Goal: Information Seeking & Learning: Learn about a topic

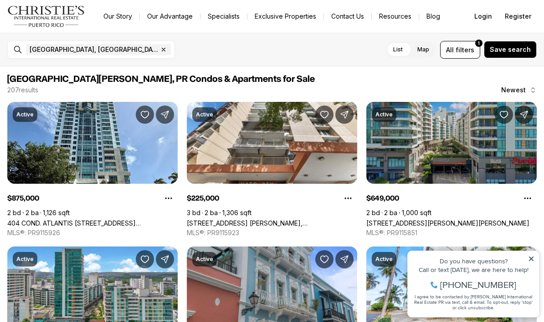
click at [464, 219] on link "[STREET_ADDRESS][PERSON_NAME][PERSON_NAME]" at bounding box center [447, 223] width 163 height 8
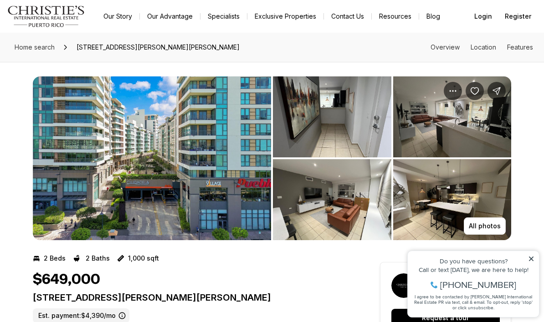
click at [360, 119] on img "View image gallery" at bounding box center [332, 116] width 118 height 81
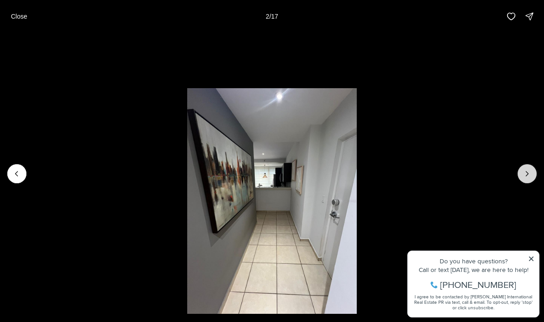
click at [524, 176] on icon "Next slide" at bounding box center [526, 173] width 9 height 9
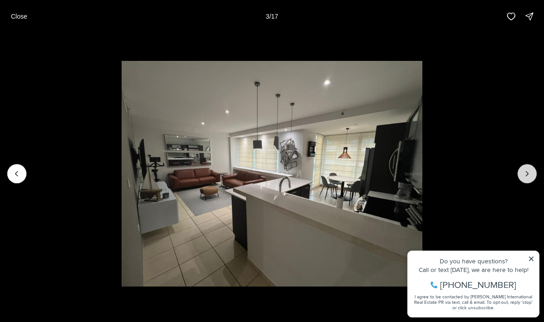
click at [525, 174] on icon "Next slide" at bounding box center [526, 173] width 9 height 9
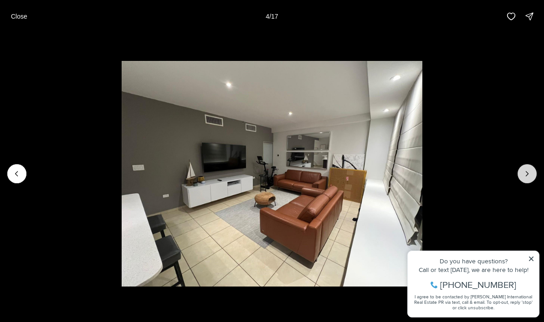
click at [523, 176] on icon "Next slide" at bounding box center [526, 173] width 9 height 9
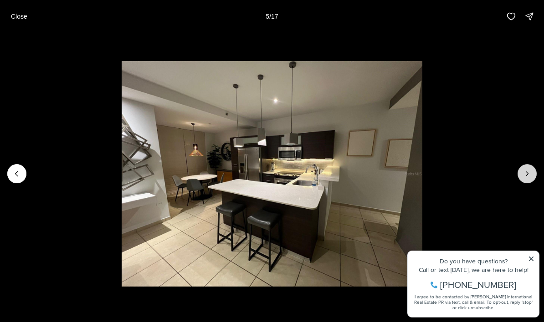
click at [524, 174] on icon "Next slide" at bounding box center [526, 173] width 9 height 9
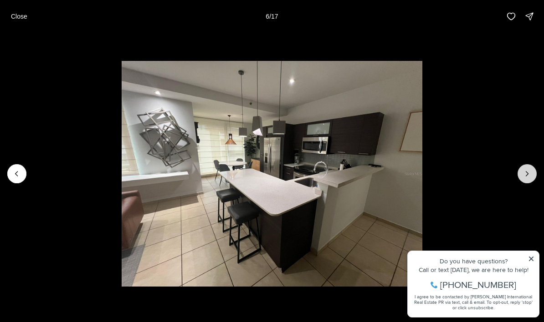
click at [522, 176] on icon "Next slide" at bounding box center [526, 173] width 9 height 9
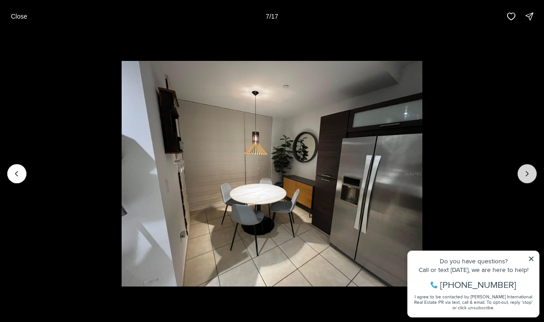
click at [520, 170] on button "Next slide" at bounding box center [526, 173] width 19 height 19
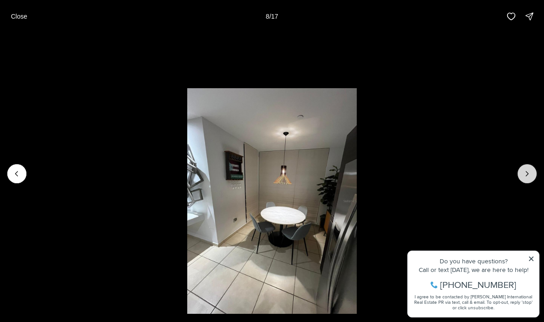
click at [521, 178] on button "Next slide" at bounding box center [526, 173] width 19 height 19
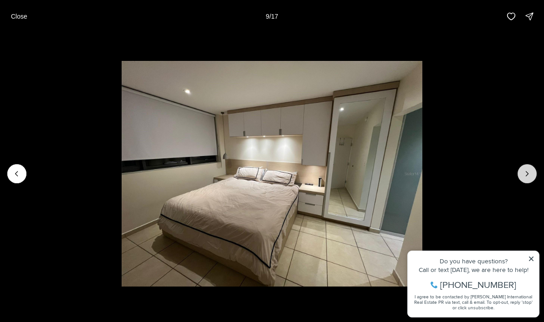
click at [525, 171] on icon "Next slide" at bounding box center [526, 173] width 9 height 9
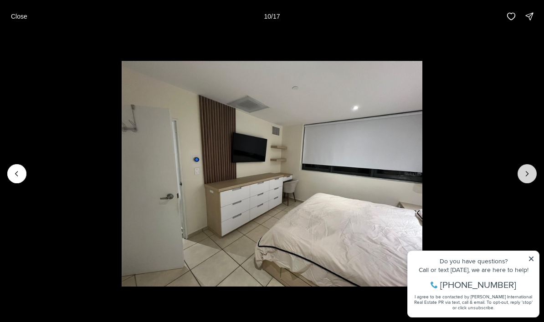
click at [524, 176] on icon "Next slide" at bounding box center [526, 173] width 9 height 9
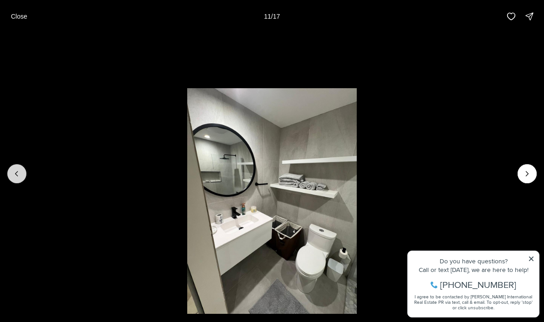
click at [18, 170] on icon "Previous slide" at bounding box center [16, 173] width 9 height 9
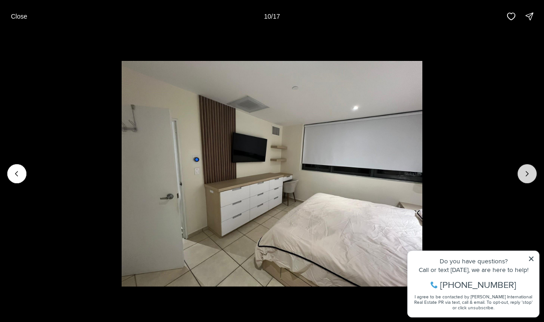
click at [524, 173] on icon "Next slide" at bounding box center [526, 173] width 9 height 9
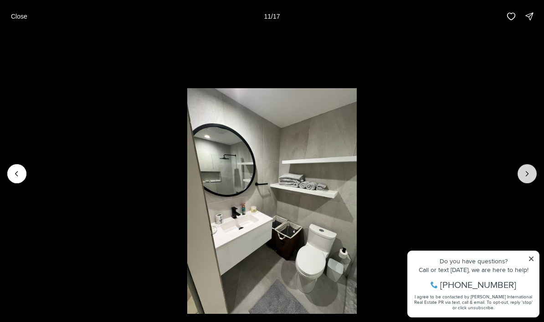
click at [529, 176] on icon "Next slide" at bounding box center [526, 173] width 9 height 9
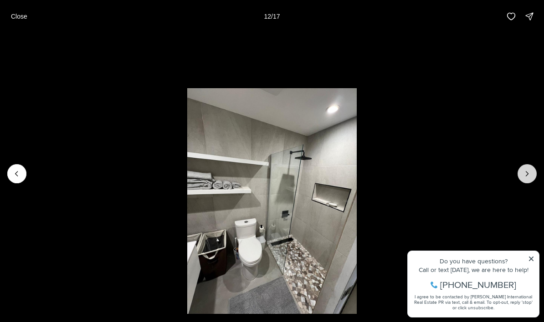
click at [530, 172] on icon "Next slide" at bounding box center [526, 173] width 9 height 9
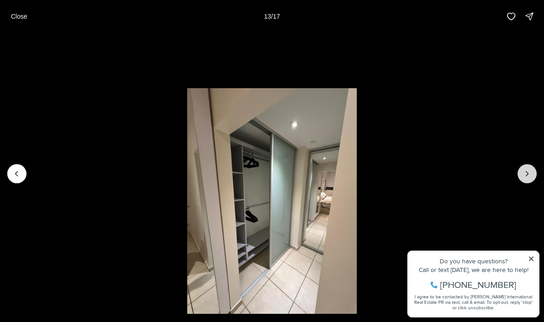
click at [530, 171] on icon "Next slide" at bounding box center [526, 173] width 9 height 9
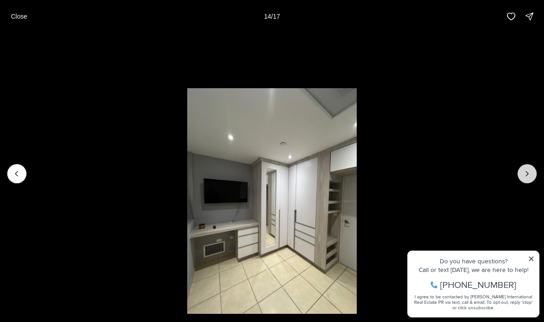
click at [530, 170] on icon "Next slide" at bounding box center [526, 173] width 9 height 9
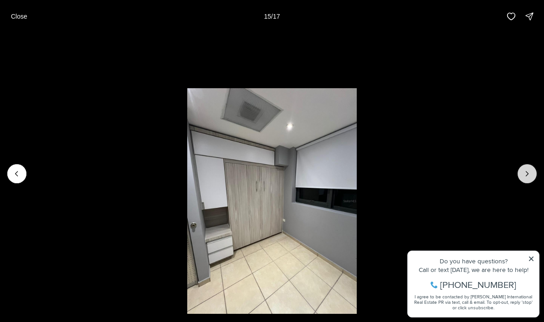
click at [528, 173] on icon "Next slide" at bounding box center [526, 173] width 9 height 9
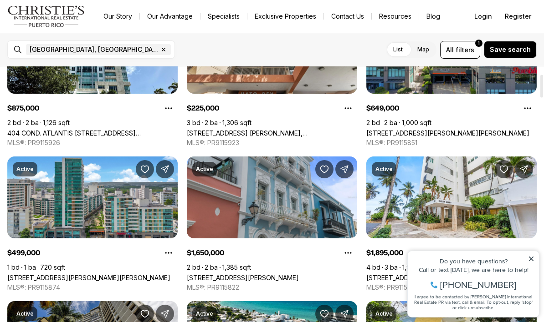
scroll to position [93, 0]
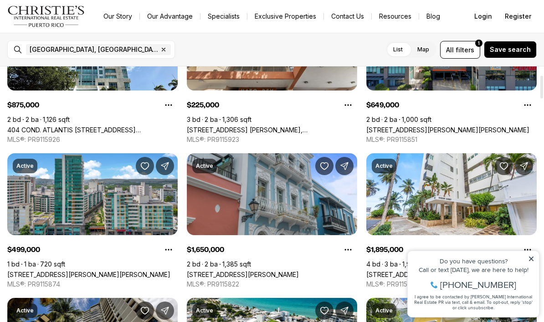
click at [531, 261] on icon at bounding box center [531, 259] width 6 height 6
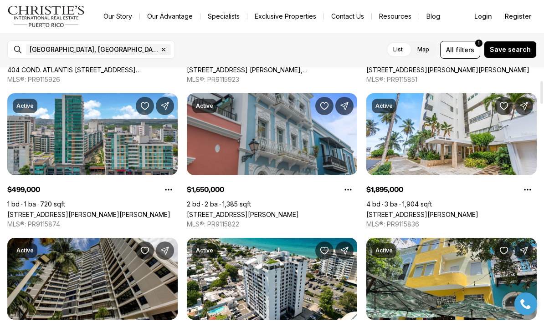
scroll to position [154, 0]
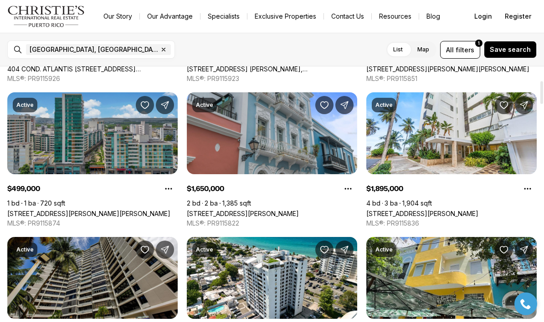
click at [110, 210] on link "[STREET_ADDRESS][PERSON_NAME][PERSON_NAME]" at bounding box center [88, 214] width 163 height 8
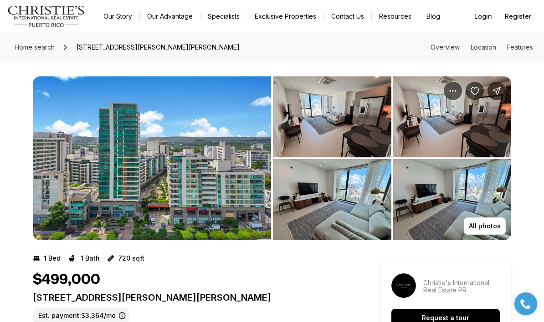
click at [239, 167] on img "View image gallery" at bounding box center [152, 158] width 238 height 164
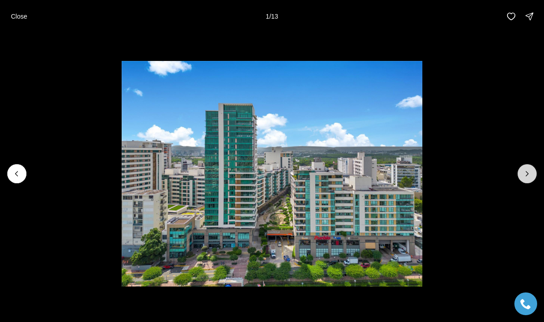
click at [525, 178] on icon "Next slide" at bounding box center [526, 173] width 9 height 9
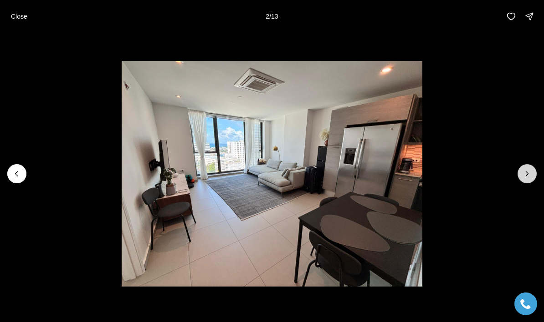
click at [522, 173] on icon "Next slide" at bounding box center [526, 173] width 9 height 9
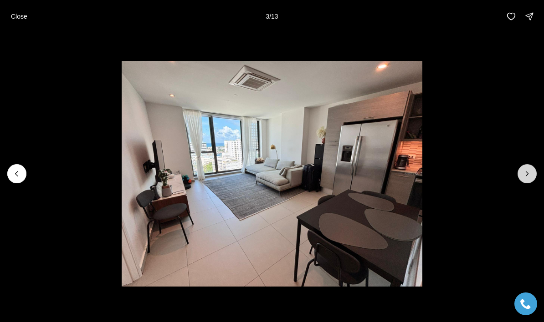
click at [520, 169] on button "Next slide" at bounding box center [526, 173] width 19 height 19
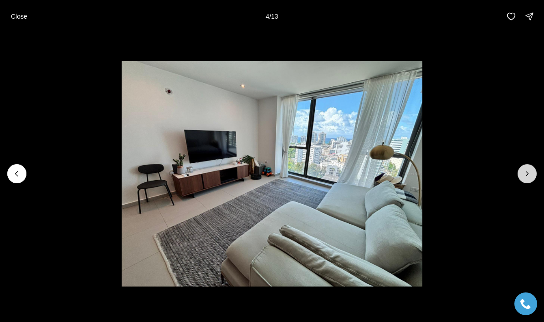
click at [519, 171] on button "Next slide" at bounding box center [526, 173] width 19 height 19
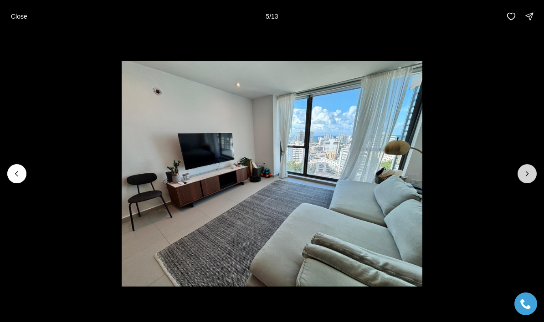
click at [519, 172] on button "Next slide" at bounding box center [526, 173] width 19 height 19
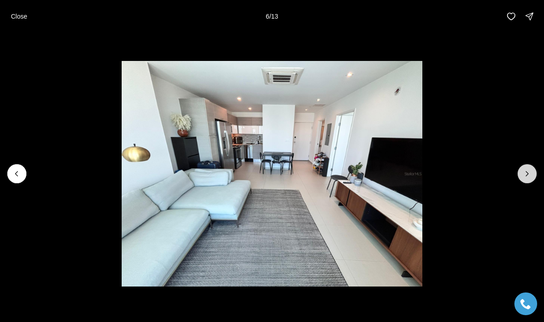
click at [519, 168] on button "Next slide" at bounding box center [526, 173] width 19 height 19
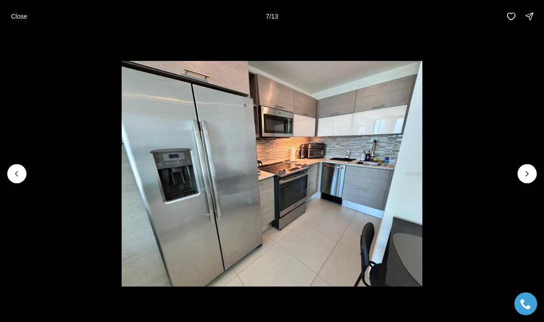
click at [422, 168] on img "7 of 13" at bounding box center [272, 174] width 301 height 226
click at [519, 169] on button "Next slide" at bounding box center [526, 173] width 19 height 19
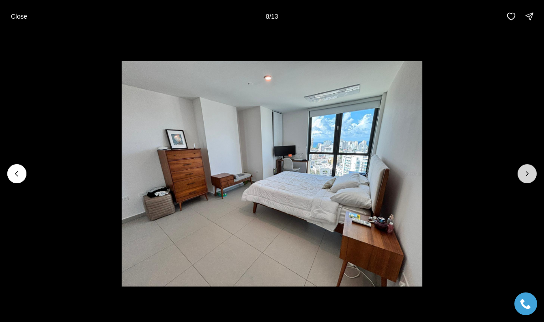
click at [525, 169] on icon "Next slide" at bounding box center [526, 173] width 9 height 9
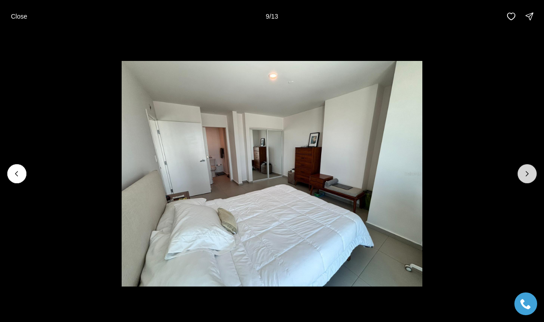
click at [522, 171] on icon "Next slide" at bounding box center [526, 173] width 9 height 9
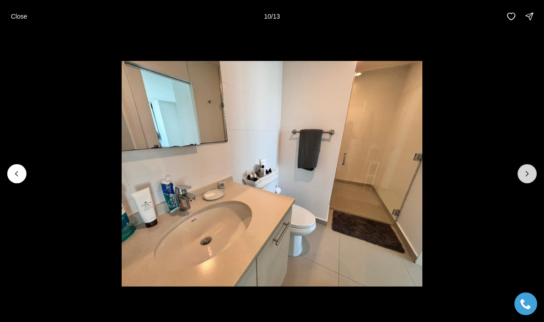
click at [524, 170] on icon "Next slide" at bounding box center [526, 173] width 9 height 9
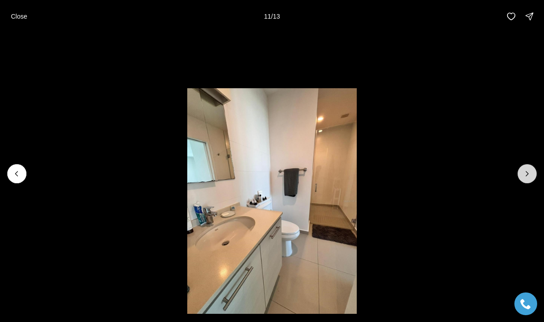
click at [525, 172] on icon "Next slide" at bounding box center [526, 173] width 9 height 9
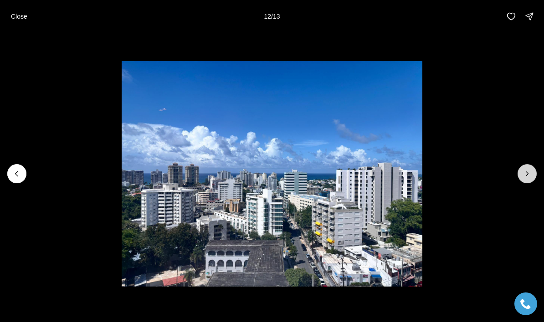
click at [524, 175] on icon "Next slide" at bounding box center [526, 173] width 9 height 9
click at [422, 164] on img "13 of 13" at bounding box center [272, 174] width 301 height 226
click at [527, 173] on div at bounding box center [526, 173] width 19 height 19
click at [422, 163] on img "13 of 13" at bounding box center [272, 174] width 301 height 226
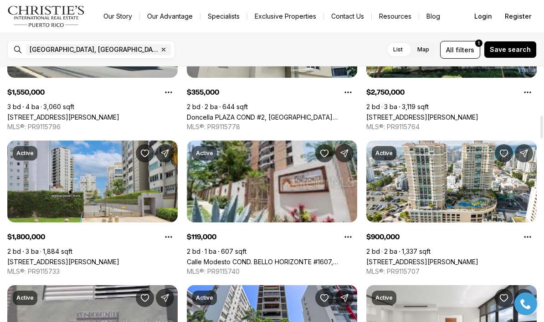
scroll to position [543, 0]
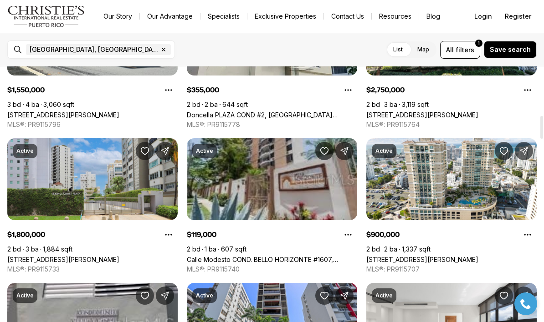
click at [280, 256] on link "Calle Modesto COND. BELLO HORIZONTE #1607, [GEOGRAPHIC_DATA][PERSON_NAME], 00924" at bounding box center [272, 260] width 170 height 8
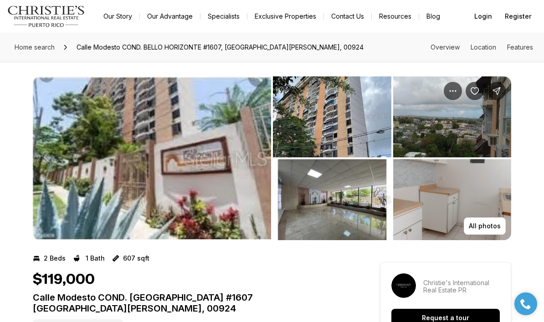
click at [239, 180] on img "View image gallery" at bounding box center [152, 158] width 238 height 164
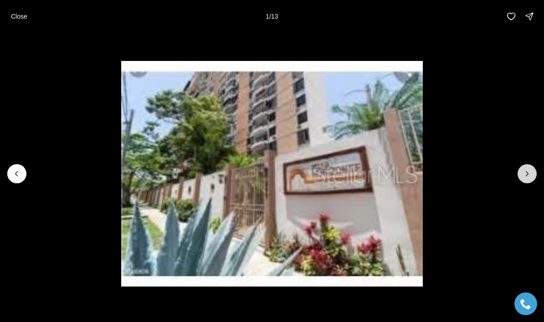
click at [522, 176] on icon "Next slide" at bounding box center [526, 173] width 9 height 9
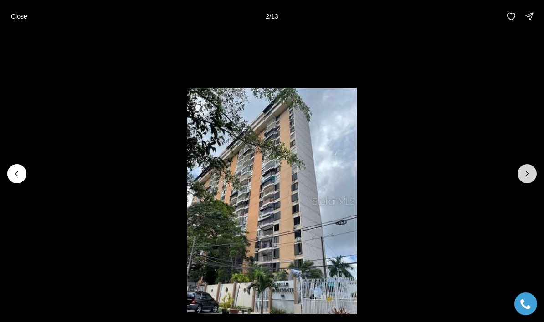
click at [521, 180] on button "Next slide" at bounding box center [526, 173] width 19 height 19
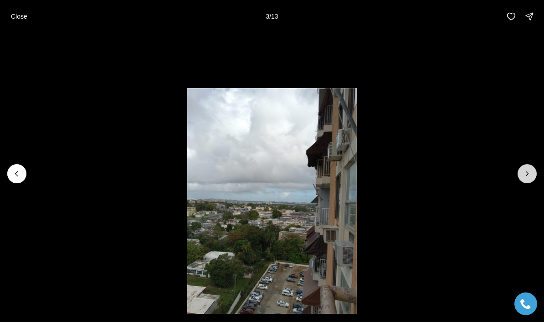
click at [523, 177] on icon "Next slide" at bounding box center [526, 173] width 9 height 9
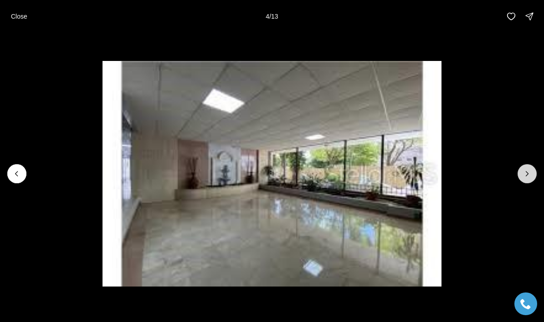
click at [524, 176] on icon "Next slide" at bounding box center [526, 173] width 9 height 9
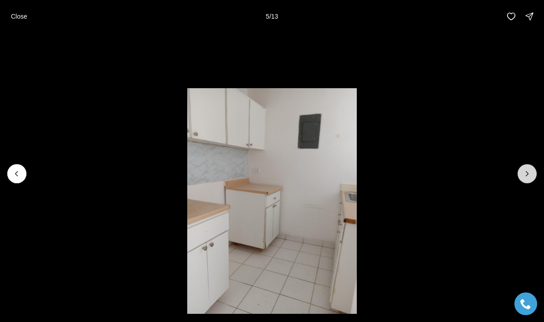
click at [524, 178] on icon "Next slide" at bounding box center [526, 173] width 9 height 9
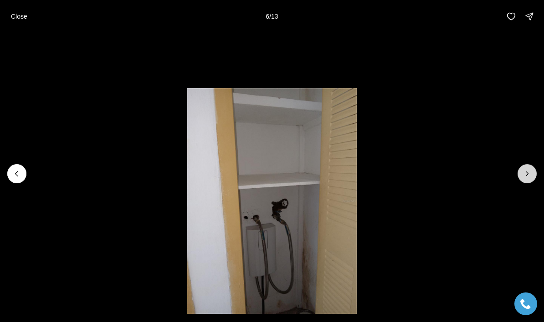
click at [525, 173] on icon "Next slide" at bounding box center [526, 173] width 9 height 9
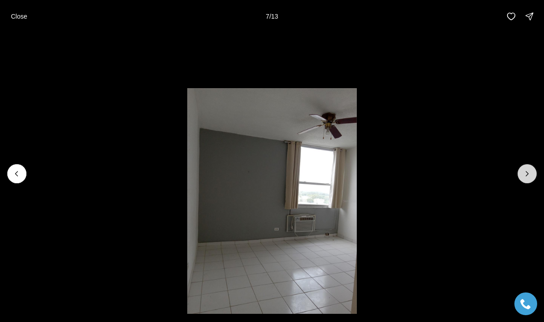
click at [525, 178] on icon "Next slide" at bounding box center [526, 173] width 9 height 9
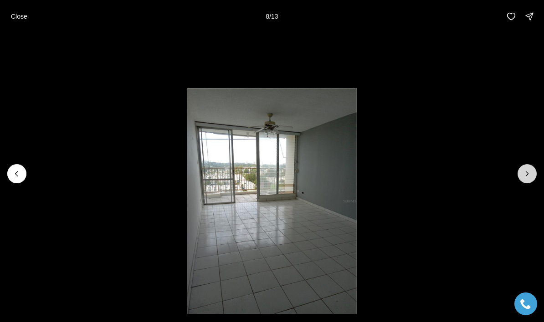
click at [525, 176] on icon "Next slide" at bounding box center [526, 173] width 9 height 9
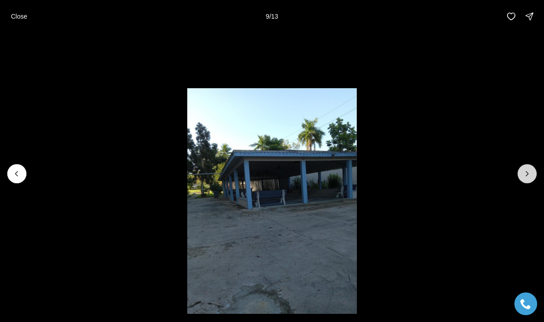
click at [526, 178] on icon "Next slide" at bounding box center [526, 173] width 9 height 9
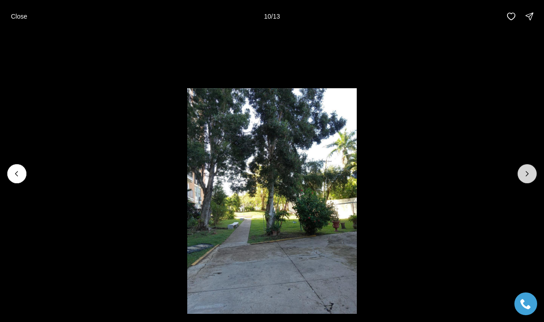
click at [522, 177] on icon "Next slide" at bounding box center [526, 173] width 9 height 9
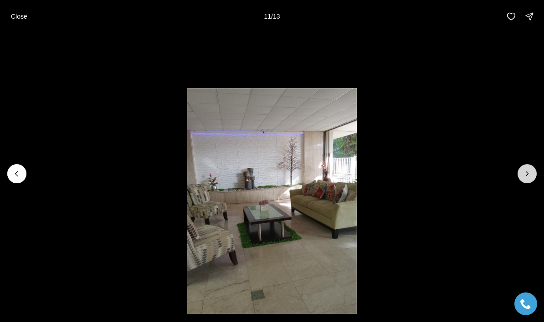
click at [526, 174] on icon "Next slide" at bounding box center [526, 173] width 9 height 9
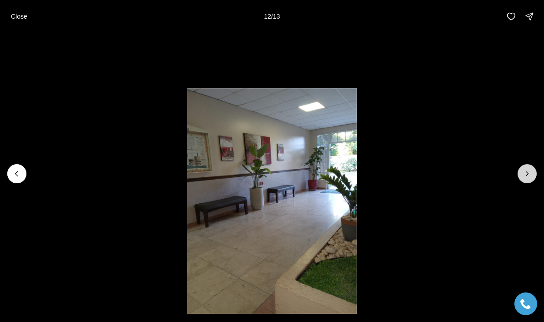
click at [526, 173] on icon "Next slide" at bounding box center [526, 173] width 9 height 9
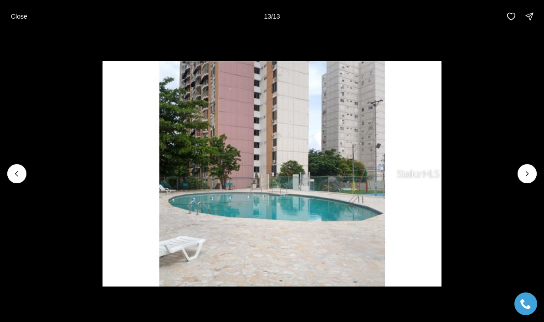
click at [525, 176] on div at bounding box center [526, 173] width 19 height 19
click at [528, 175] on div at bounding box center [526, 173] width 19 height 19
click at [524, 179] on div at bounding box center [526, 173] width 19 height 19
click at [525, 173] on div at bounding box center [526, 173] width 19 height 19
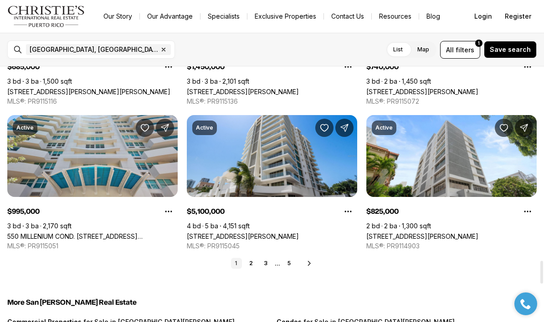
scroll to position [2159, 0]
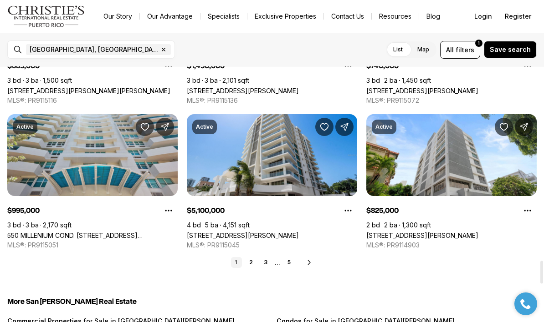
click at [311, 260] on icon at bounding box center [308, 262] width 7 height 7
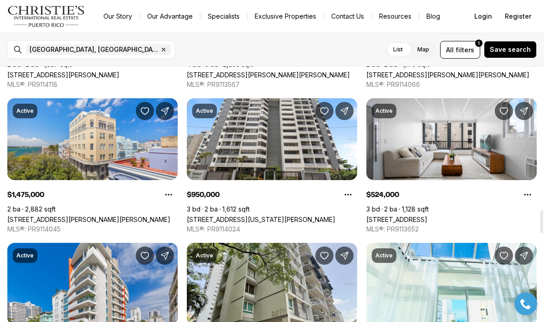
scroll to position [1596, 0]
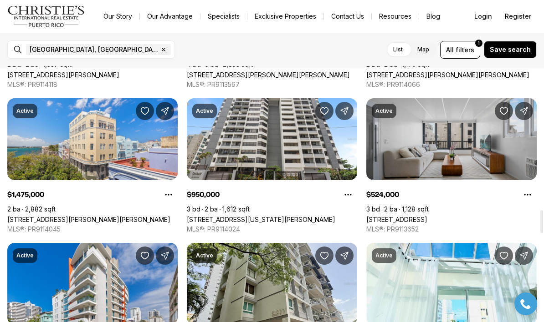
click at [427, 216] on link "[STREET_ADDRESS]" at bounding box center [396, 220] width 61 height 8
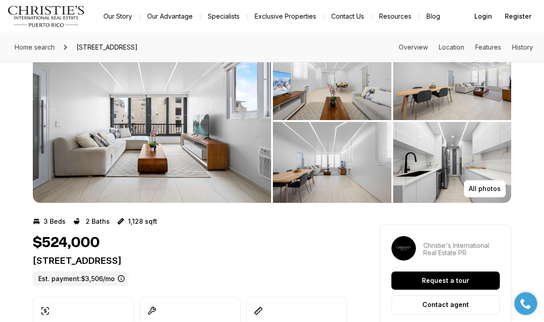
scroll to position [36, 0]
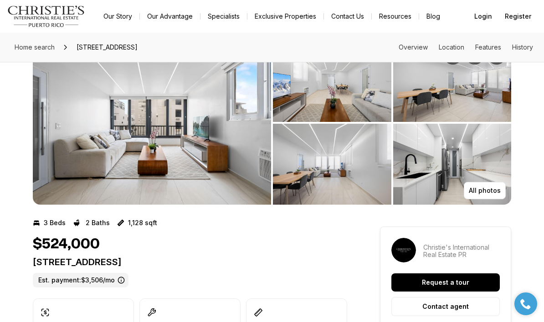
click at [205, 163] on img "View image gallery" at bounding box center [152, 123] width 238 height 164
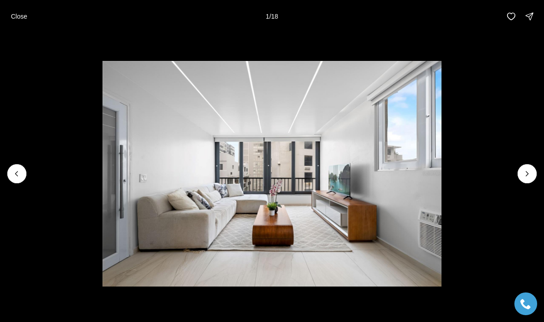
click at [15, 183] on div at bounding box center [16, 173] width 19 height 19
click at [25, 22] on button "Close" at bounding box center [18, 16] width 27 height 18
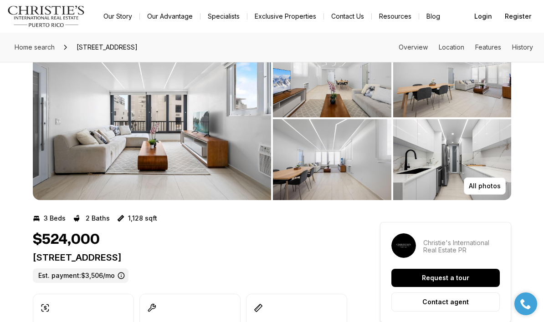
scroll to position [0, 0]
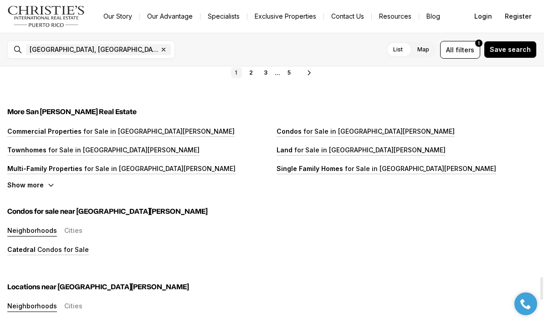
scroll to position [2328, 0]
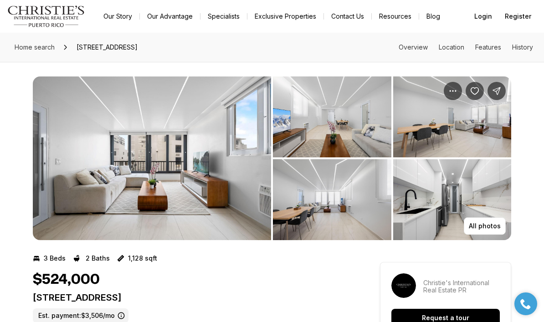
click at [193, 170] on img "View image gallery" at bounding box center [152, 158] width 238 height 164
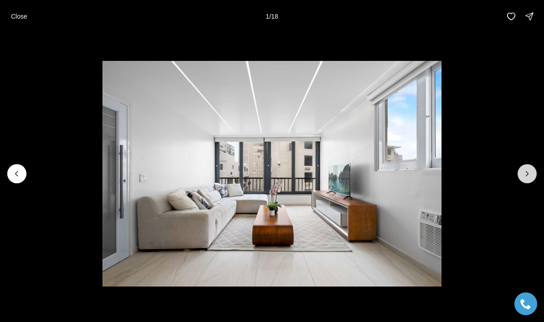
click at [526, 178] on icon "Next slide" at bounding box center [526, 173] width 9 height 9
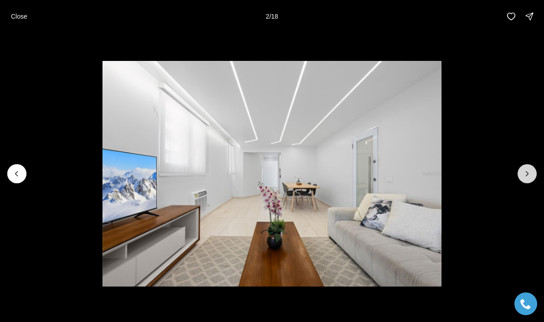
click at [526, 177] on icon "Next slide" at bounding box center [526, 173] width 9 height 9
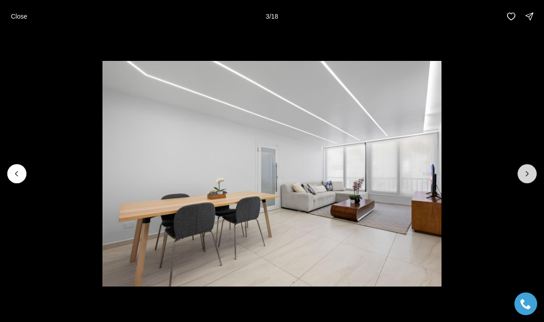
click at [526, 176] on icon "Next slide" at bounding box center [527, 174] width 2 height 5
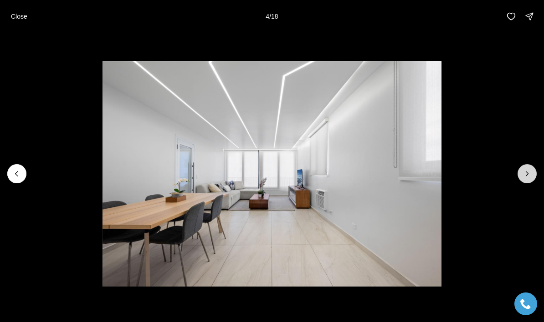
click at [522, 178] on button "Next slide" at bounding box center [526, 173] width 19 height 19
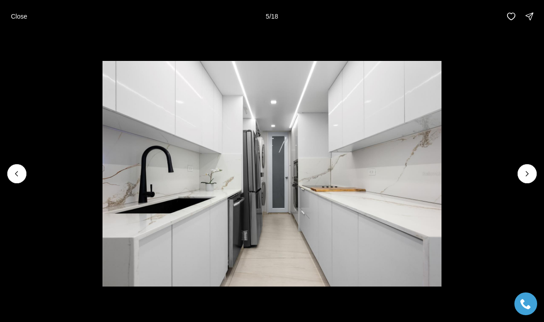
click at [382, 184] on img "5 of 18" at bounding box center [271, 174] width 339 height 226
click at [527, 176] on icon "Next slide" at bounding box center [526, 173] width 9 height 9
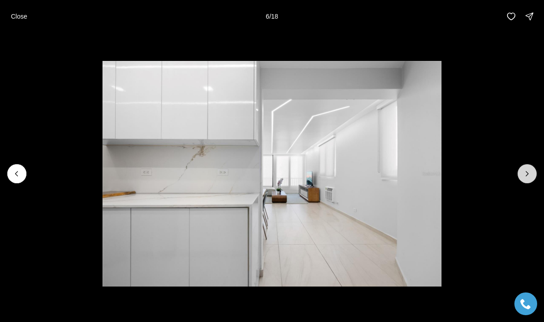
click at [521, 182] on button "Next slide" at bounding box center [526, 173] width 19 height 19
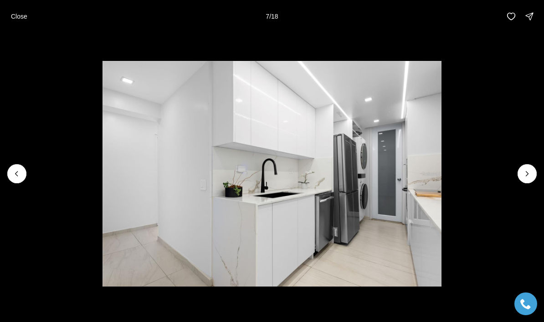
click at [360, 214] on img "7 of 18" at bounding box center [271, 174] width 339 height 226
click at [528, 176] on icon "Next slide" at bounding box center [526, 173] width 9 height 9
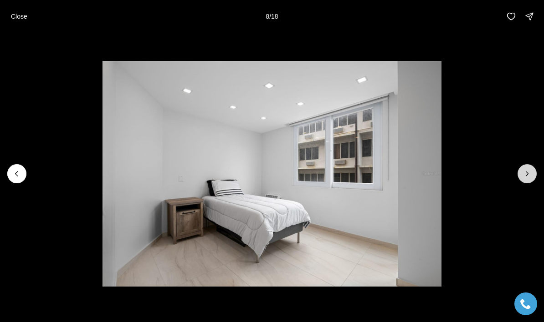
click at [522, 172] on icon "Next slide" at bounding box center [526, 173] width 9 height 9
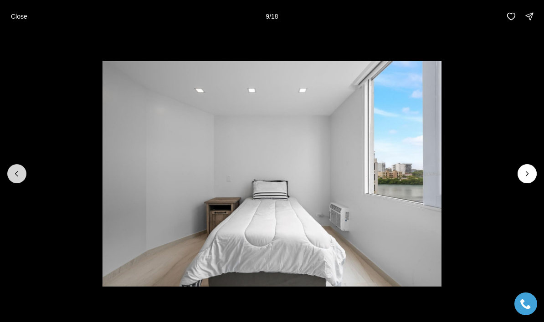
click at [20, 172] on icon "Previous slide" at bounding box center [16, 173] width 9 height 9
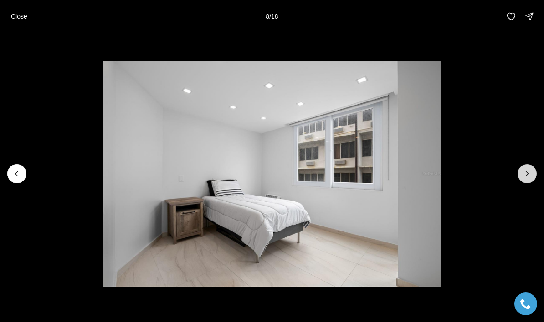
click at [527, 177] on icon "Next slide" at bounding box center [526, 173] width 9 height 9
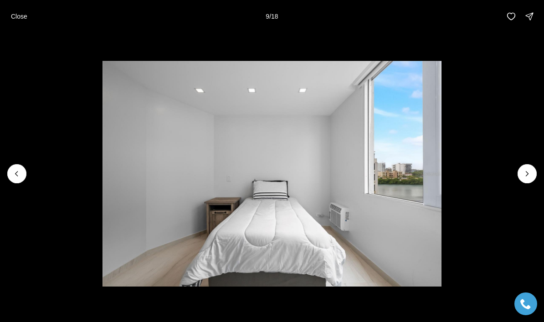
click at [441, 183] on img "9 of 18" at bounding box center [271, 174] width 339 height 226
click at [529, 173] on icon "Next slide" at bounding box center [526, 173] width 9 height 9
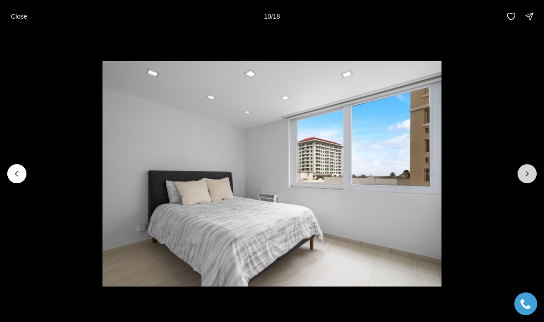
click at [527, 176] on icon "Next slide" at bounding box center [526, 173] width 9 height 9
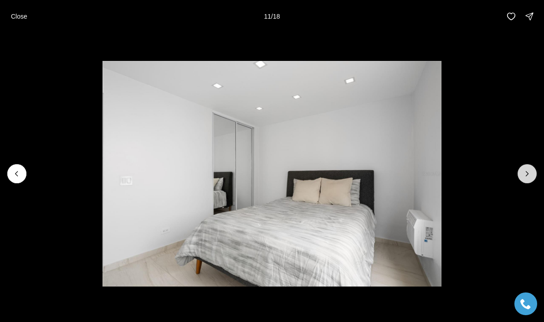
click at [526, 174] on icon "Next slide" at bounding box center [526, 173] width 9 height 9
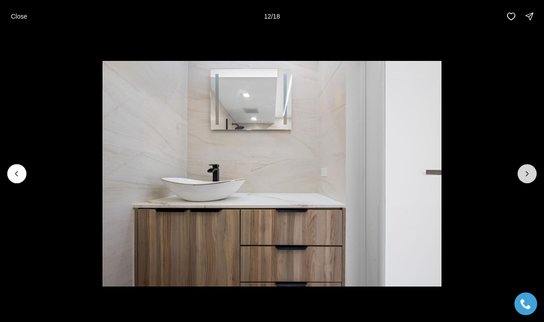
click at [524, 170] on icon "Next slide" at bounding box center [526, 173] width 9 height 9
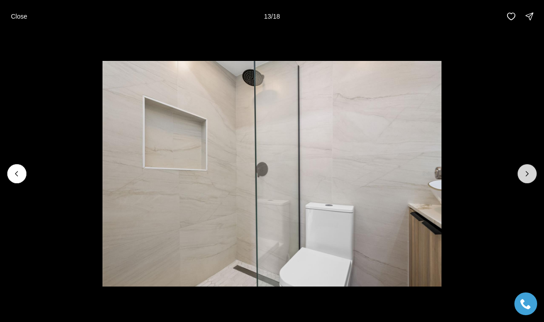
click at [523, 167] on button "Next slide" at bounding box center [526, 173] width 19 height 19
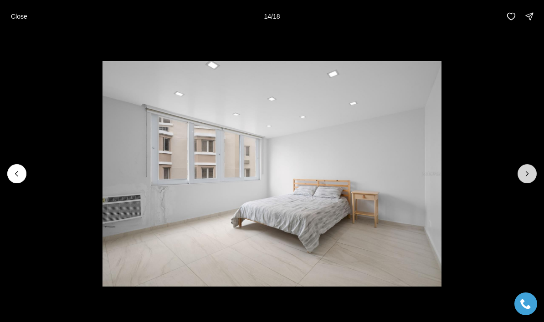
click at [523, 173] on icon "Next slide" at bounding box center [526, 173] width 9 height 9
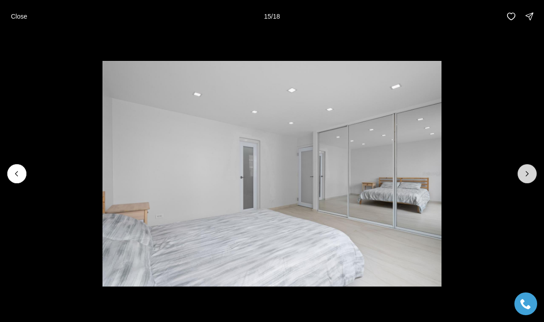
click at [520, 167] on button "Next slide" at bounding box center [526, 173] width 19 height 19
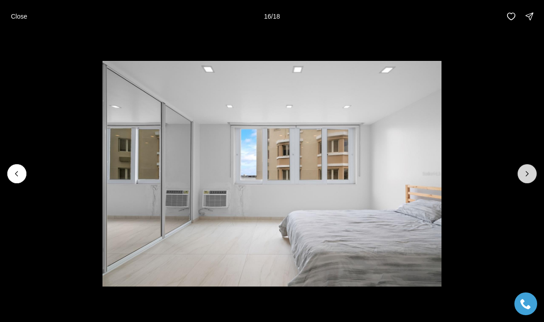
click at [522, 166] on button "Next slide" at bounding box center [526, 173] width 19 height 19
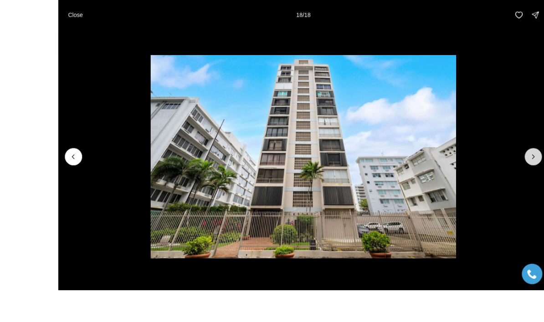
scroll to position [25, 0]
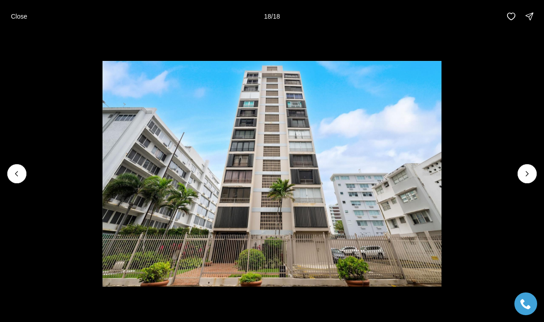
click at [304, 258] on img "18 of 18" at bounding box center [271, 174] width 339 height 226
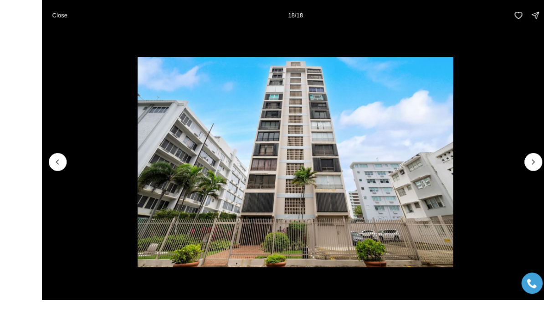
scroll to position [26, 0]
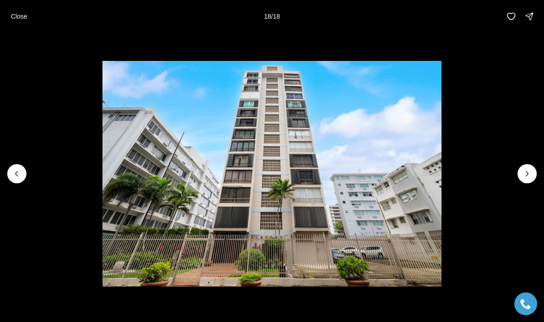
click at [529, 183] on div at bounding box center [526, 173] width 19 height 19
click at [523, 183] on div at bounding box center [526, 173] width 19 height 19
click at [18, 178] on icon "Previous slide" at bounding box center [16, 173] width 9 height 9
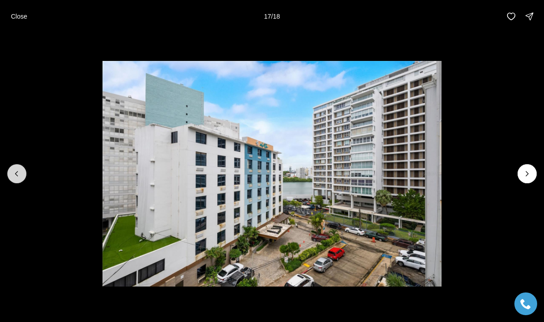
click at [15, 178] on icon "Previous slide" at bounding box center [16, 173] width 9 height 9
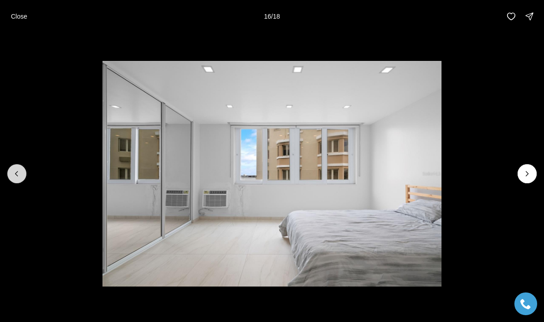
click at [15, 178] on icon "Previous slide" at bounding box center [16, 173] width 9 height 9
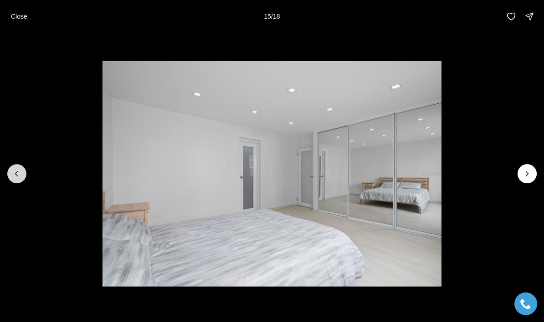
click at [20, 178] on icon "Previous slide" at bounding box center [16, 173] width 9 height 9
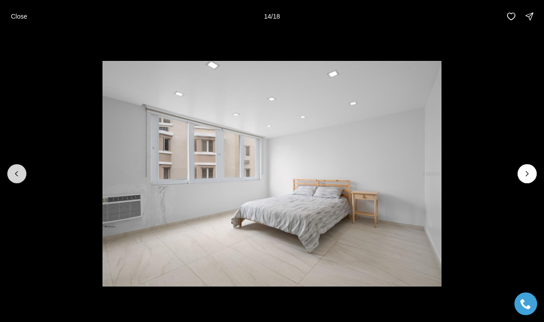
click at [17, 178] on icon "Previous slide" at bounding box center [16, 173] width 9 height 9
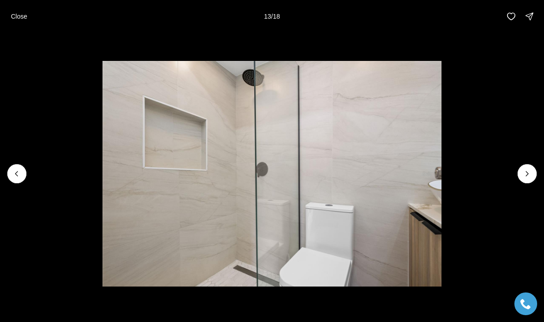
click at [102, 198] on img "13 of 18" at bounding box center [271, 174] width 339 height 226
click at [18, 178] on icon "Previous slide" at bounding box center [16, 173] width 9 height 9
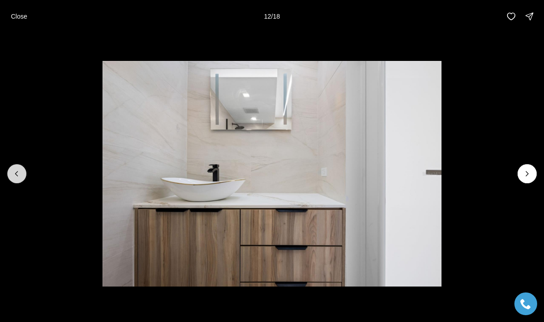
click at [19, 178] on icon "Previous slide" at bounding box center [16, 173] width 9 height 9
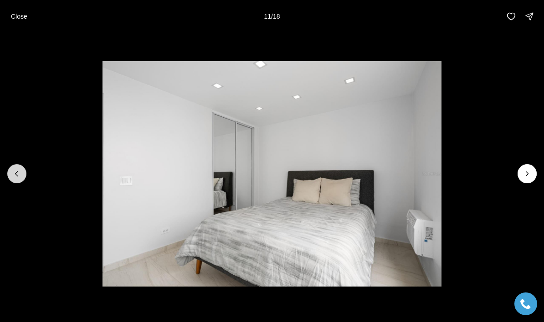
click at [18, 178] on icon "Previous slide" at bounding box center [16, 173] width 9 height 9
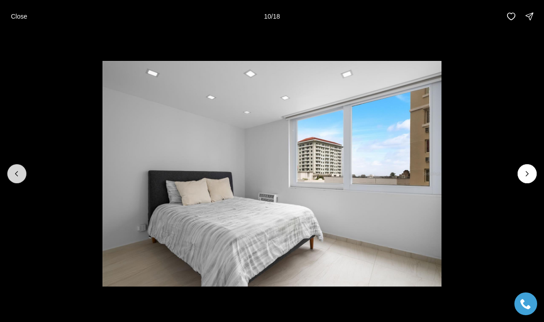
click at [16, 178] on icon "Previous slide" at bounding box center [16, 173] width 9 height 9
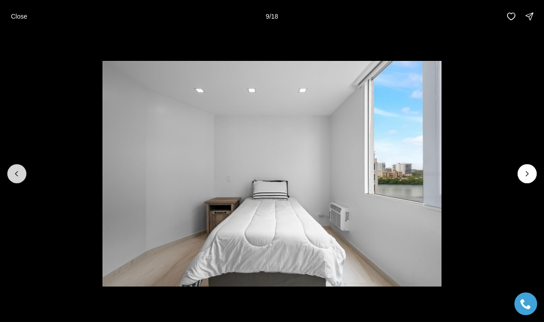
click at [17, 178] on icon "Previous slide" at bounding box center [16, 173] width 9 height 9
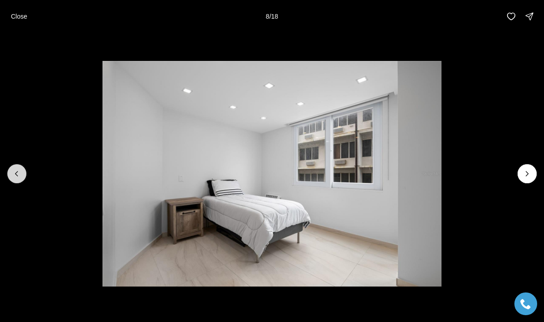
click at [17, 178] on icon "Previous slide" at bounding box center [16, 173] width 9 height 9
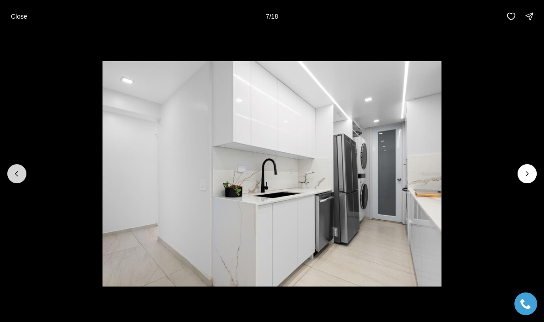
click at [18, 178] on icon "Previous slide" at bounding box center [16, 173] width 9 height 9
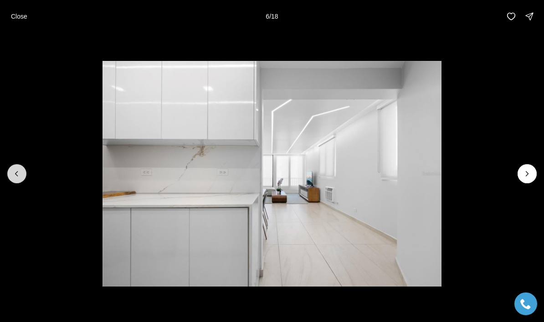
click at [20, 178] on icon "Previous slide" at bounding box center [16, 173] width 9 height 9
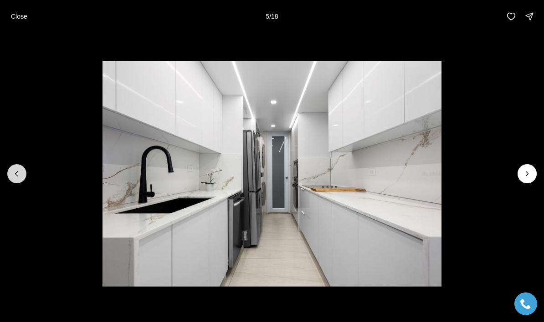
click at [19, 178] on icon "Previous slide" at bounding box center [16, 173] width 9 height 9
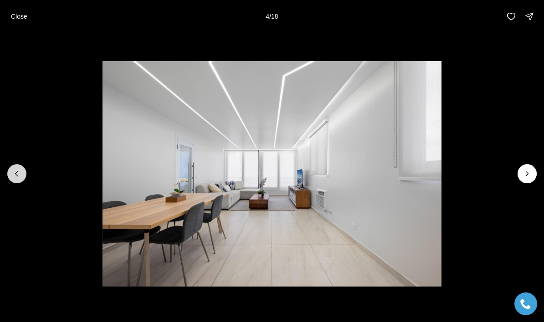
click at [20, 178] on icon "Previous slide" at bounding box center [16, 173] width 9 height 9
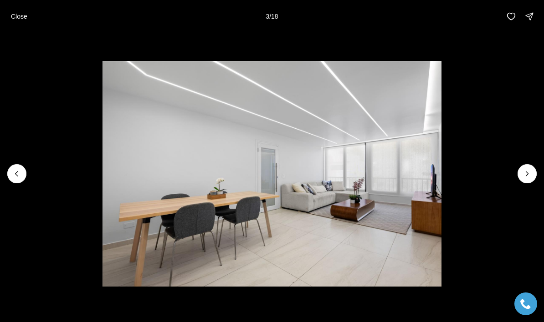
click at [102, 199] on img "3 of 18" at bounding box center [271, 174] width 339 height 226
click at [21, 178] on icon "Previous slide" at bounding box center [16, 173] width 9 height 9
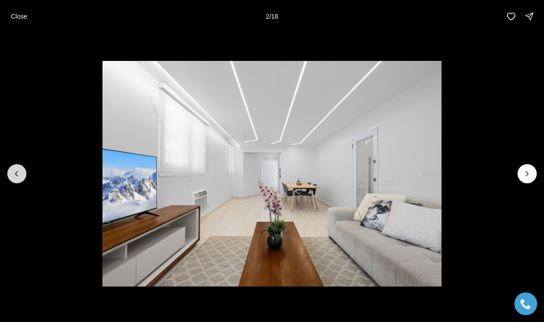
click at [20, 178] on icon "Previous slide" at bounding box center [16, 173] width 9 height 9
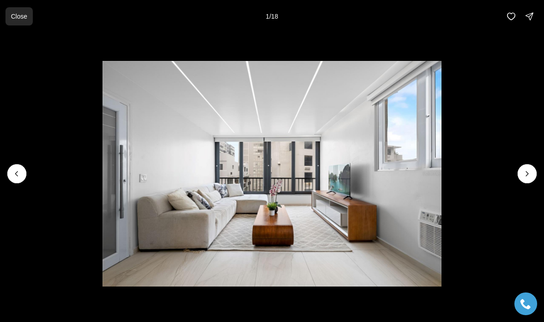
click at [16, 17] on p "Close" at bounding box center [19, 16] width 16 height 7
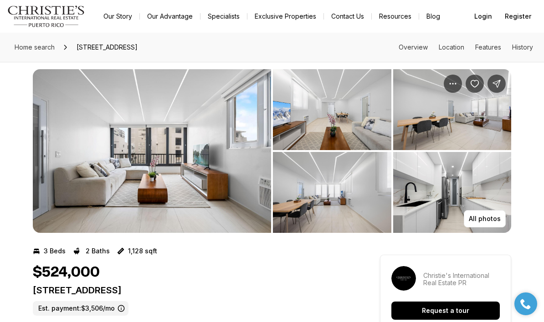
scroll to position [0, 0]
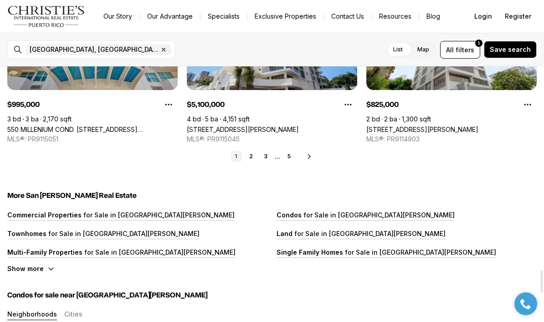
scroll to position [2260, 0]
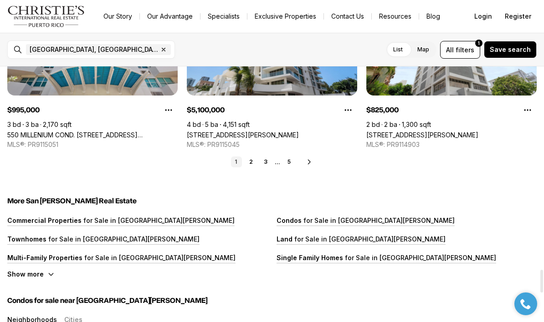
click at [312, 163] on icon at bounding box center [308, 161] width 7 height 7
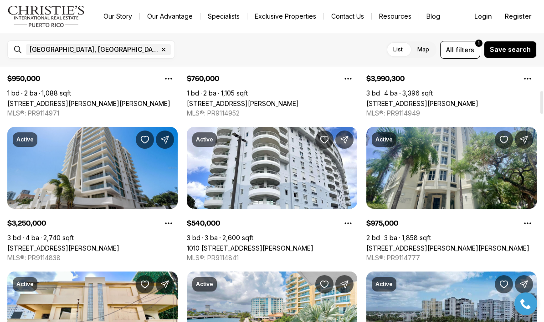
scroll to position [265, 0]
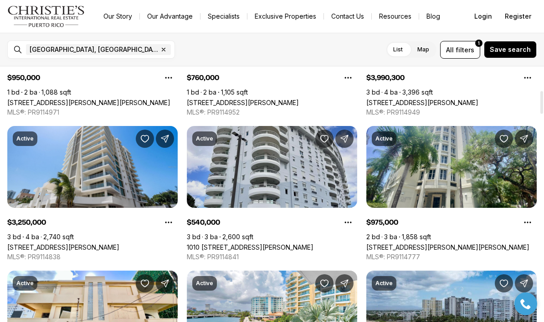
click at [280, 244] on link "1010 [STREET_ADDRESS][PERSON_NAME]" at bounding box center [250, 248] width 127 height 8
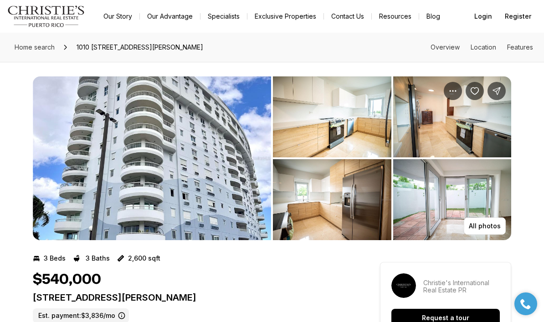
click at [201, 175] on img "View image gallery" at bounding box center [152, 158] width 238 height 164
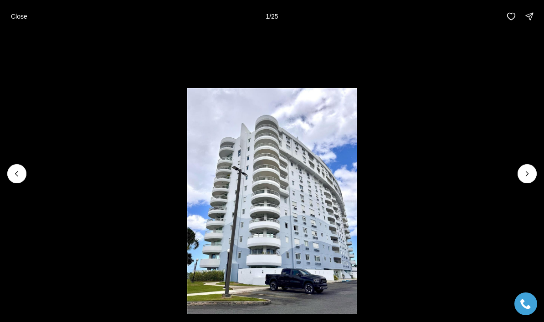
click at [313, 197] on img "1 of 25" at bounding box center [271, 201] width 169 height 226
click at [528, 176] on icon "Next slide" at bounding box center [526, 173] width 9 height 9
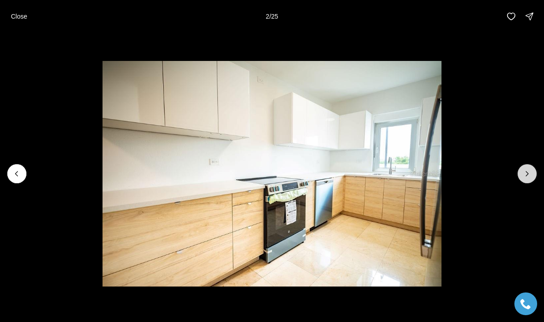
click at [524, 181] on button "Next slide" at bounding box center [526, 173] width 19 height 19
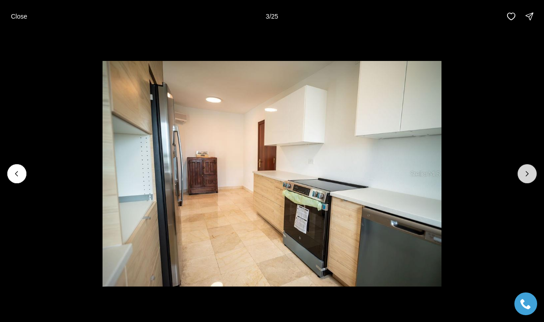
click at [524, 177] on icon "Next slide" at bounding box center [526, 173] width 9 height 9
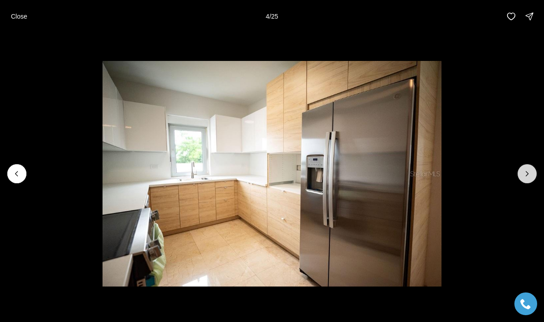
click at [525, 176] on icon "Next slide" at bounding box center [526, 173] width 9 height 9
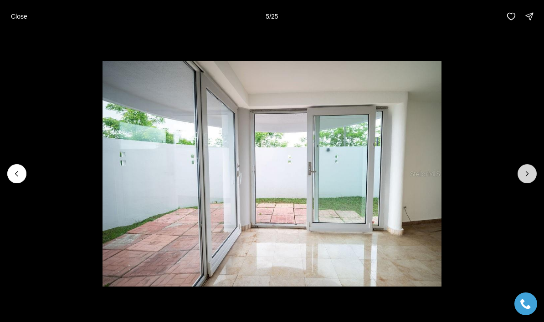
click at [522, 178] on icon "Next slide" at bounding box center [526, 173] width 9 height 9
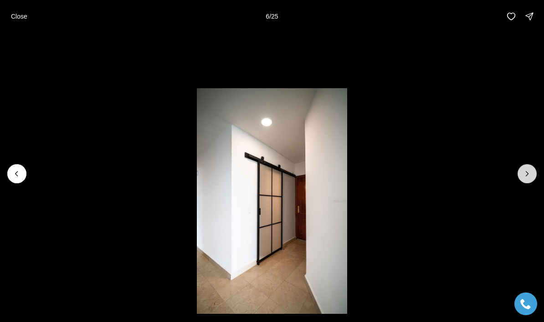
click at [527, 174] on icon "Next slide" at bounding box center [527, 174] width 2 height 5
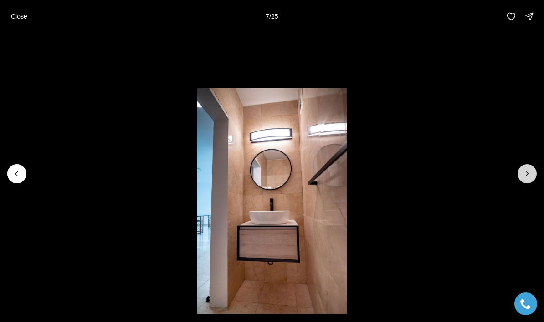
click at [530, 176] on icon "Next slide" at bounding box center [526, 173] width 9 height 9
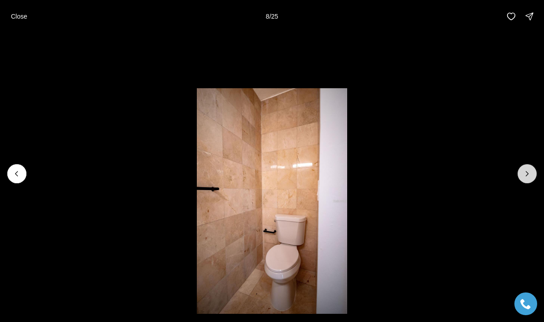
click at [528, 176] on icon "Next slide" at bounding box center [526, 173] width 9 height 9
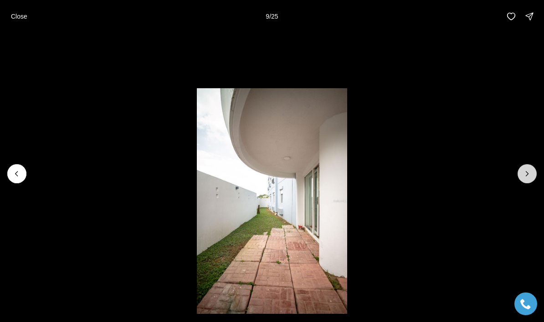
click at [525, 175] on icon "Next slide" at bounding box center [526, 173] width 9 height 9
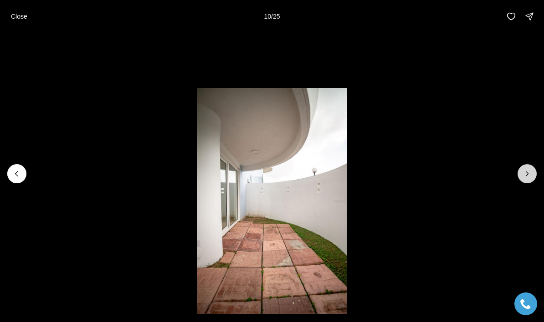
click at [529, 172] on icon "Next slide" at bounding box center [526, 173] width 9 height 9
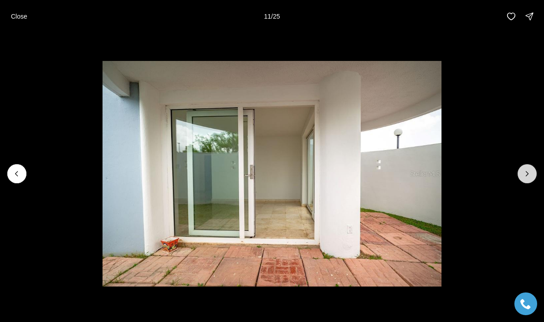
click at [530, 170] on icon "Next slide" at bounding box center [526, 173] width 9 height 9
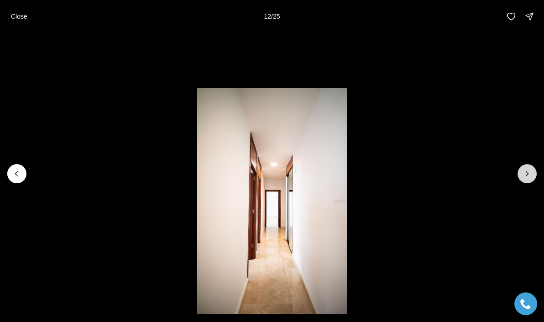
click at [530, 173] on icon "Next slide" at bounding box center [526, 173] width 9 height 9
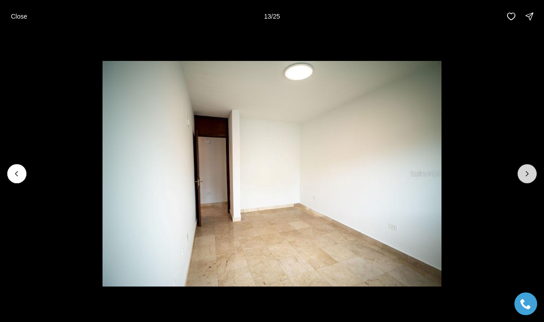
click at [531, 170] on icon "Next slide" at bounding box center [526, 173] width 9 height 9
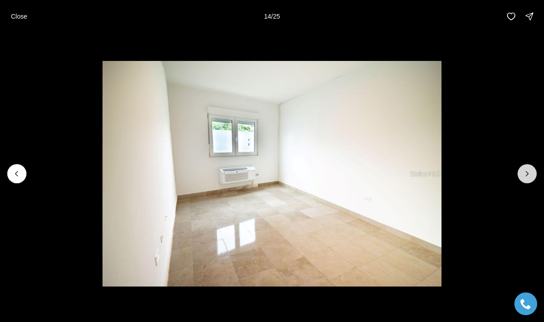
click at [529, 171] on icon "Next slide" at bounding box center [526, 173] width 9 height 9
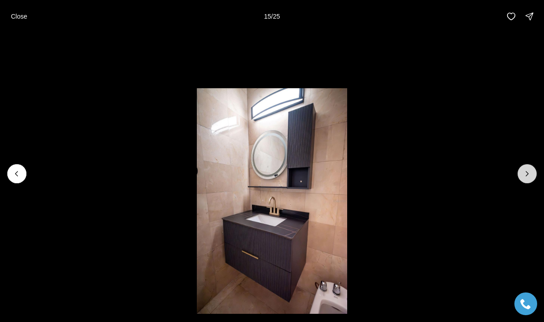
click at [527, 174] on icon "Next slide" at bounding box center [527, 174] width 2 height 5
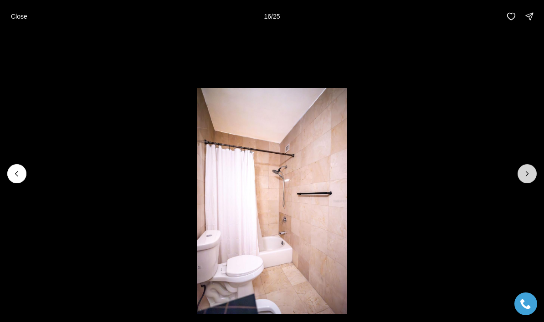
click at [529, 173] on icon "Next slide" at bounding box center [526, 173] width 9 height 9
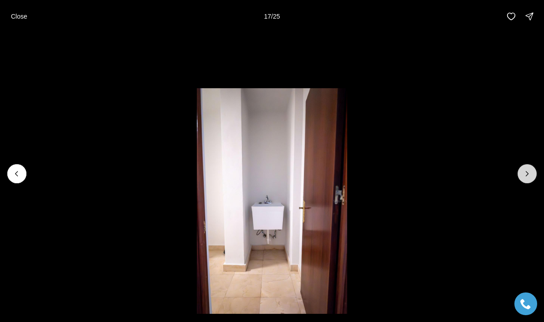
click at [527, 170] on icon "Next slide" at bounding box center [526, 173] width 9 height 9
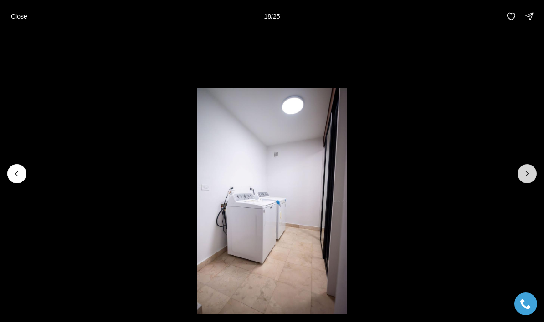
click at [529, 169] on icon "Next slide" at bounding box center [526, 173] width 9 height 9
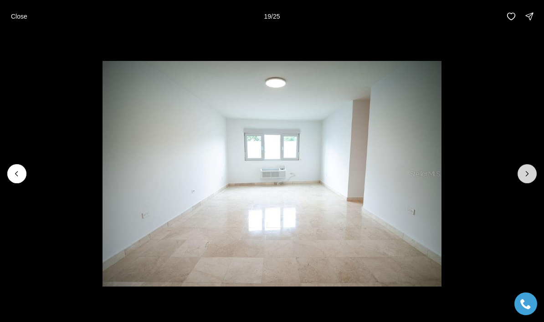
click at [526, 173] on icon "Next slide" at bounding box center [527, 174] width 2 height 5
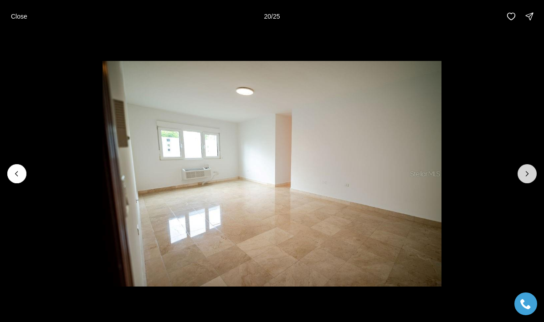
click at [530, 169] on icon "Next slide" at bounding box center [526, 173] width 9 height 9
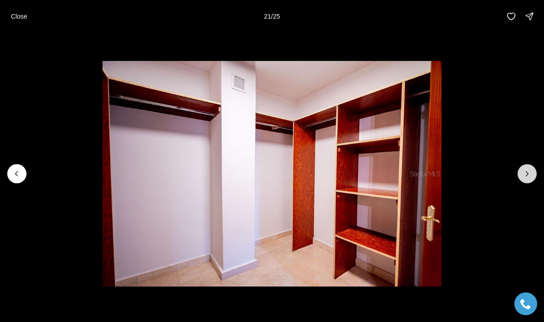
click at [530, 170] on icon "Next slide" at bounding box center [526, 173] width 9 height 9
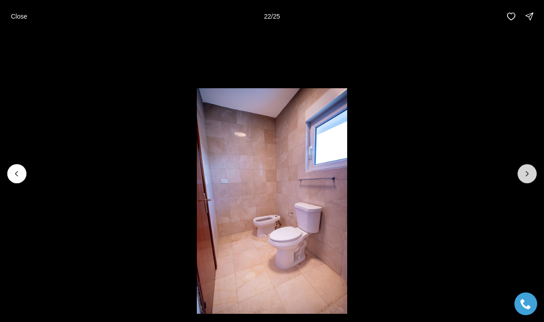
click at [529, 171] on icon "Next slide" at bounding box center [526, 173] width 9 height 9
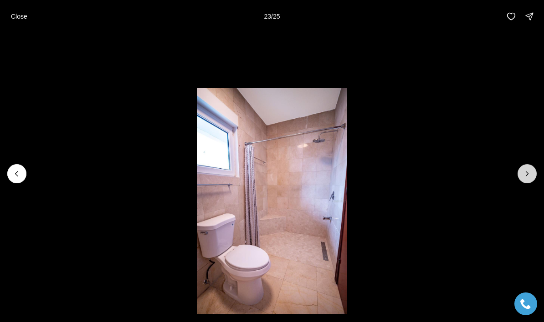
click at [528, 169] on icon "Next slide" at bounding box center [526, 173] width 9 height 9
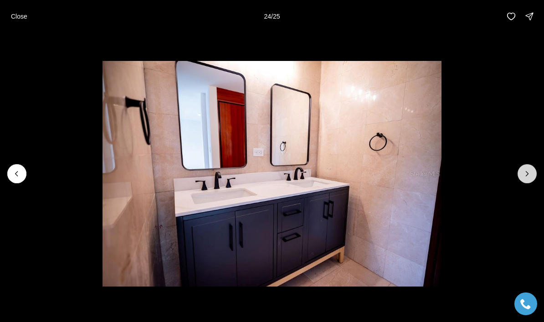
click at [524, 176] on icon "Next slide" at bounding box center [526, 173] width 9 height 9
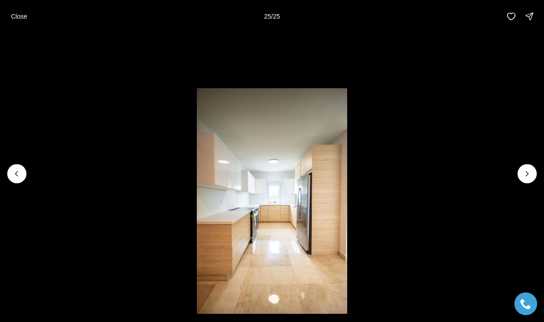
click at [527, 169] on div at bounding box center [526, 173] width 19 height 19
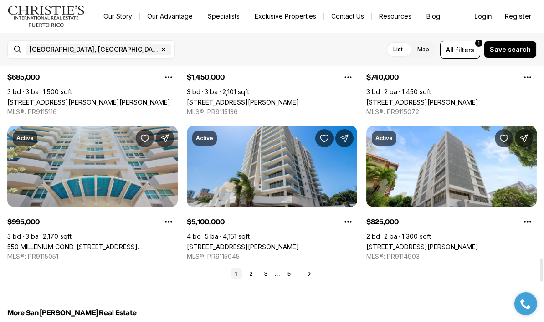
scroll to position [2152, 0]
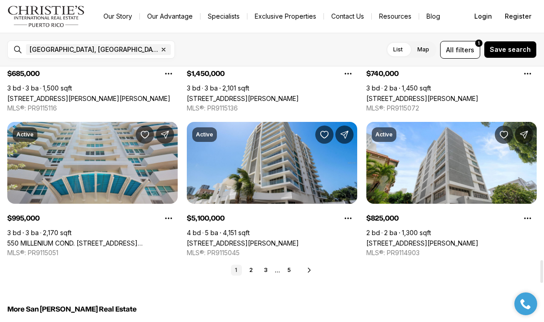
click at [310, 269] on icon at bounding box center [308, 270] width 7 height 7
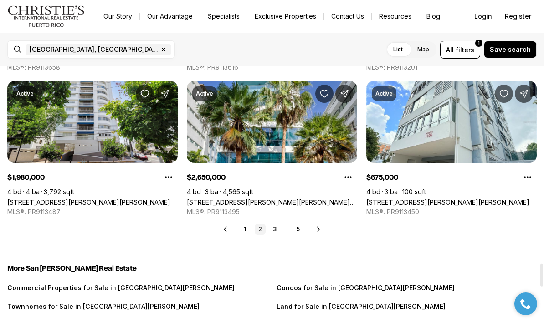
scroll to position [2193, 0]
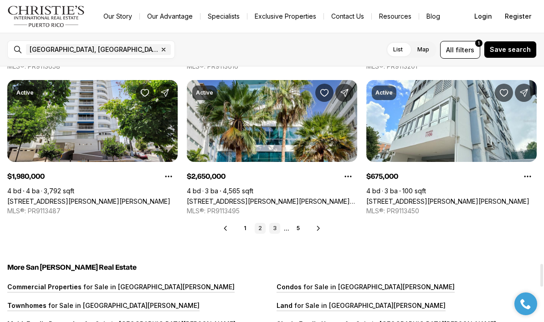
click at [275, 229] on link "3" at bounding box center [274, 228] width 11 height 11
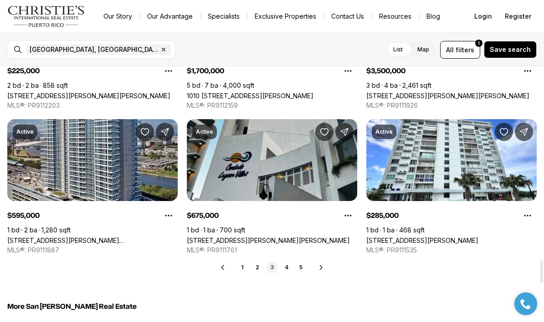
scroll to position [2155, 0]
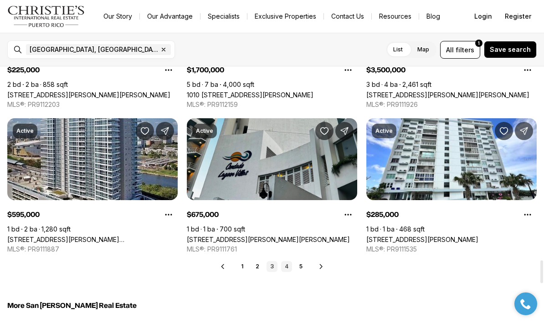
click at [288, 268] on link "4" at bounding box center [286, 266] width 11 height 11
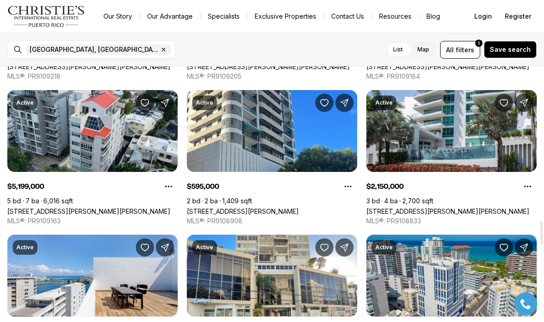
scroll to position [1770, 0]
